Goal: Task Accomplishment & Management: Use online tool/utility

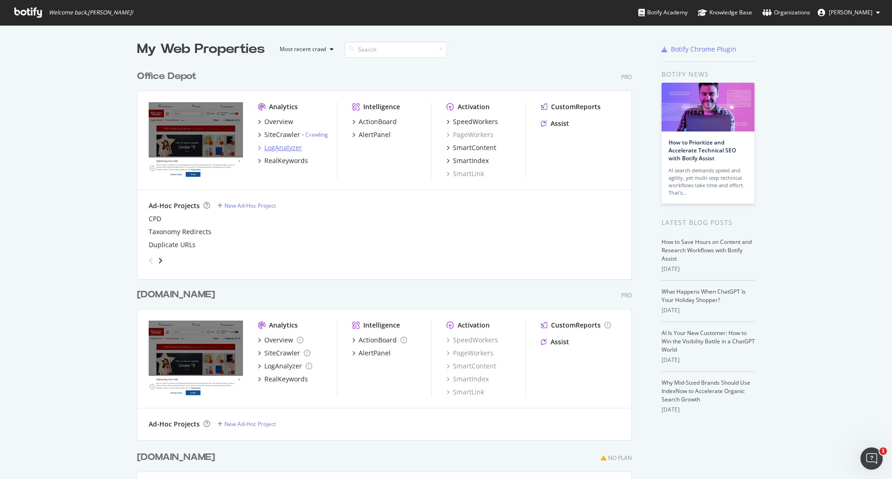
click at [286, 148] on div "LogAnalyzer" at bounding box center [283, 147] width 38 height 9
